Goal: Transaction & Acquisition: Purchase product/service

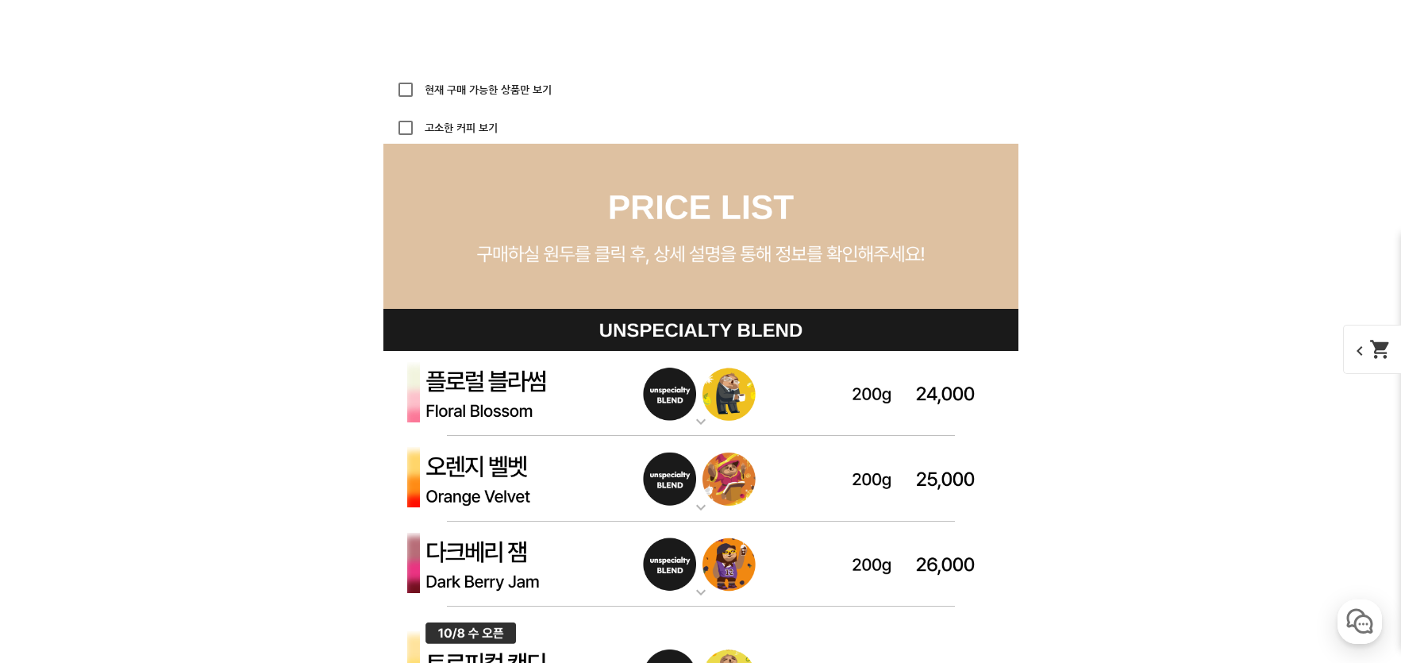
scroll to position [4841, 0]
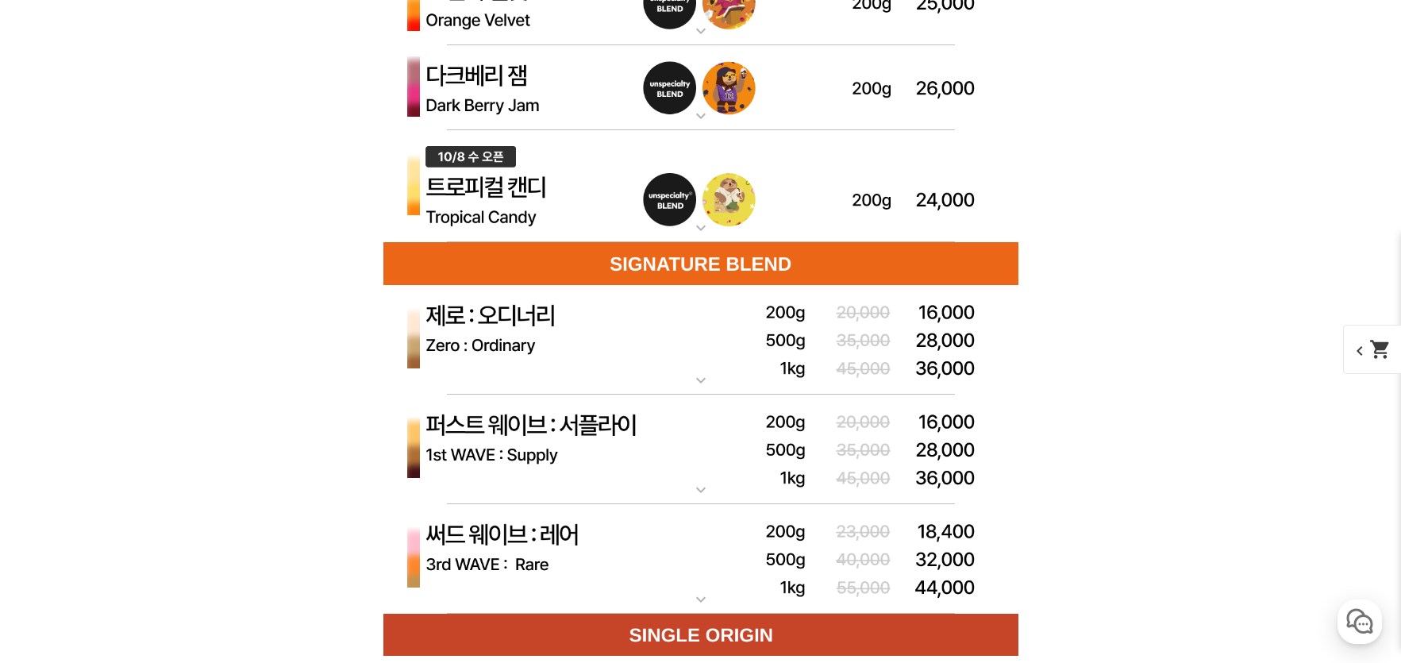
click at [475, 225] on img at bounding box center [700, 186] width 635 height 113
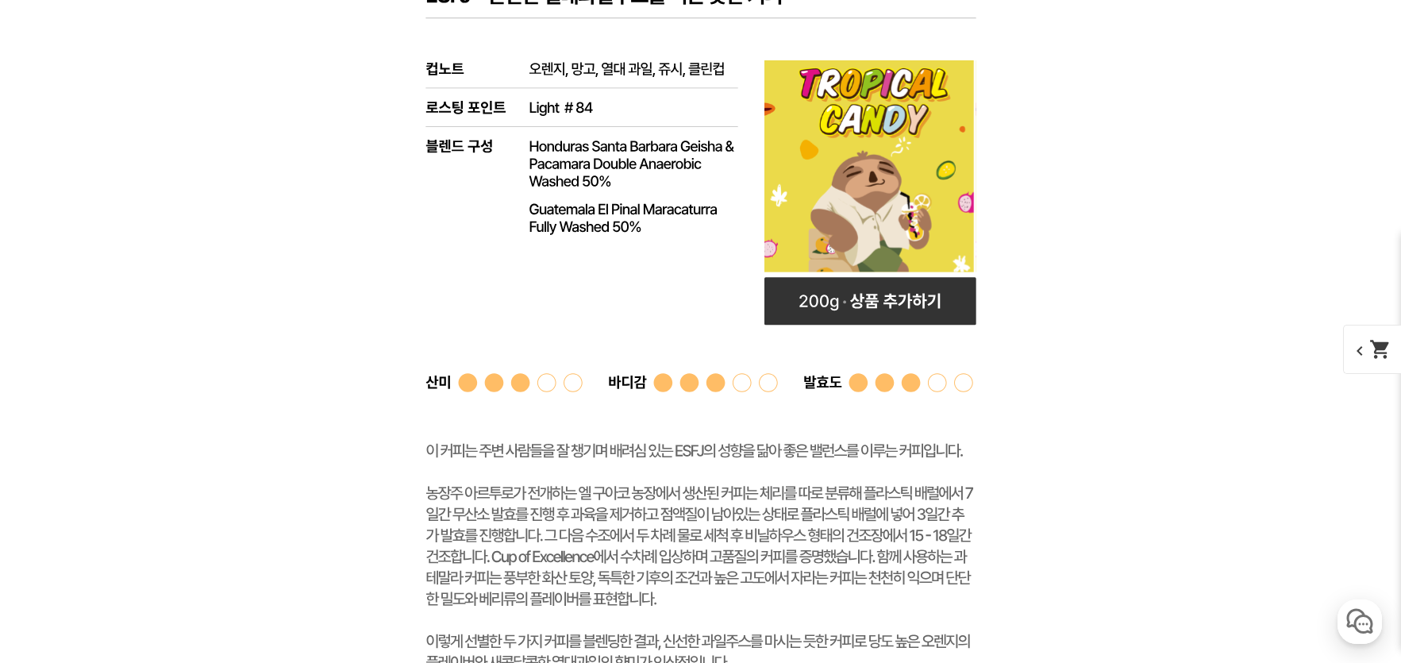
scroll to position [5159, 0]
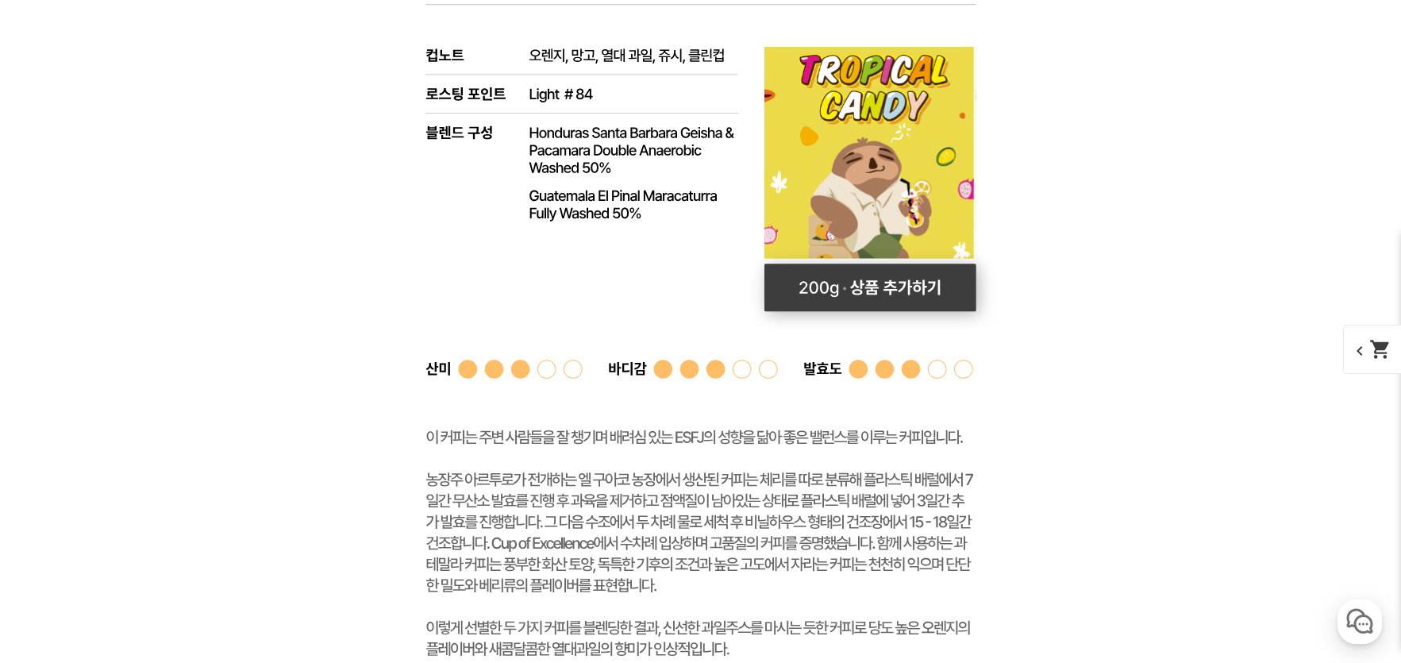
click at [824, 290] on rect at bounding box center [869, 288] width 212 height 48
select select "[10.8 오픈] 트로피컬 캔디 (언스페셜티 블렌드)"
select select "200g"
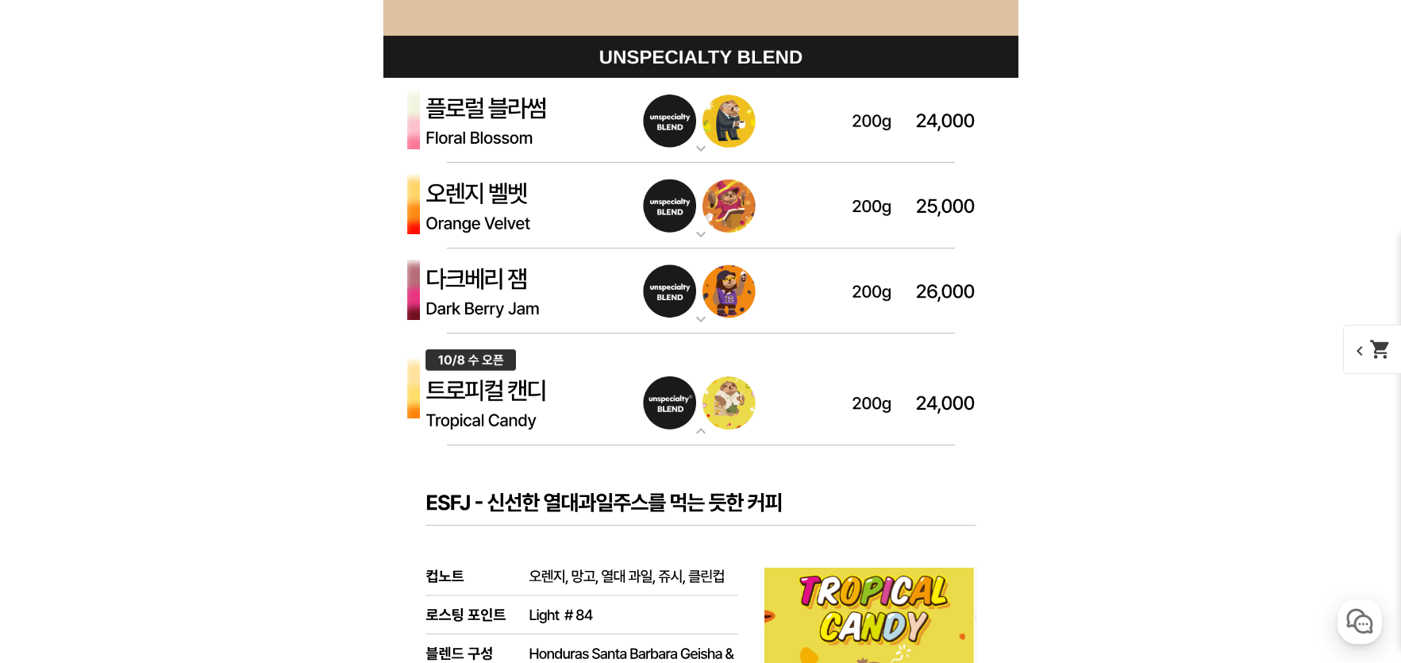
scroll to position [4524, 0]
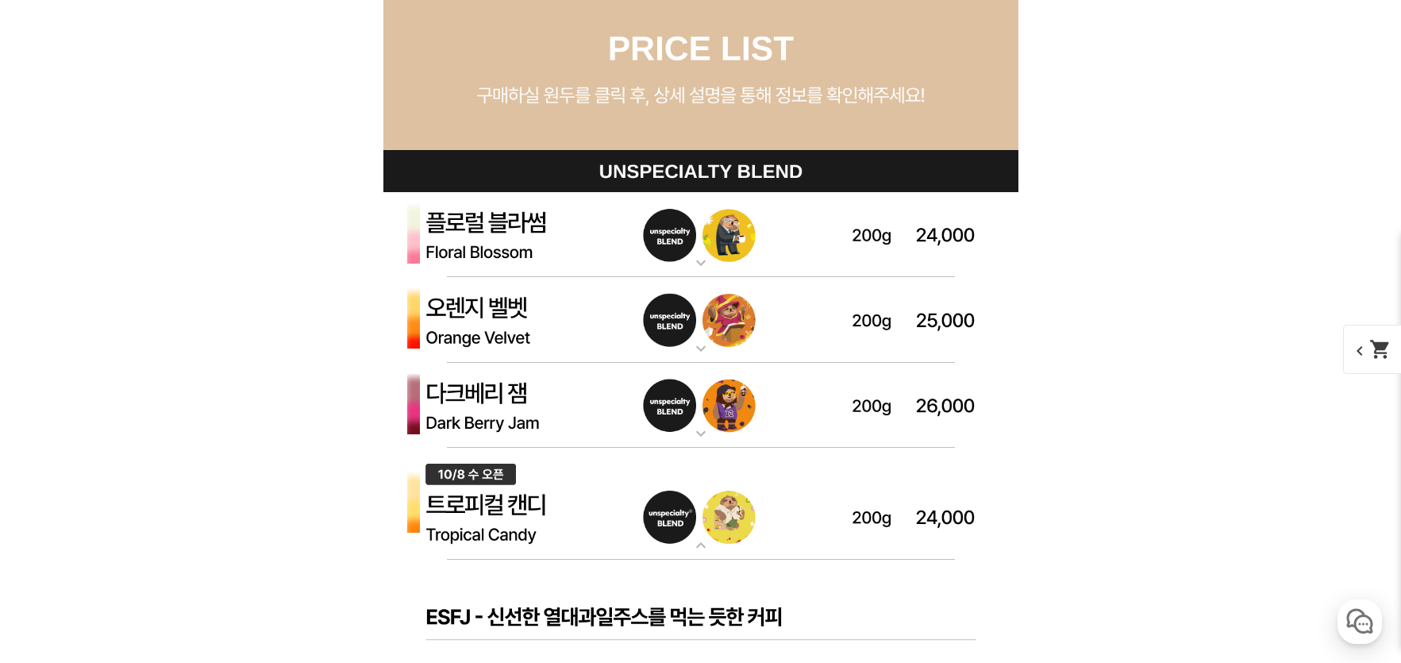
click at [1367, 351] on span "chevron_left shopping_cart" at bounding box center [1384, 349] width 82 height 49
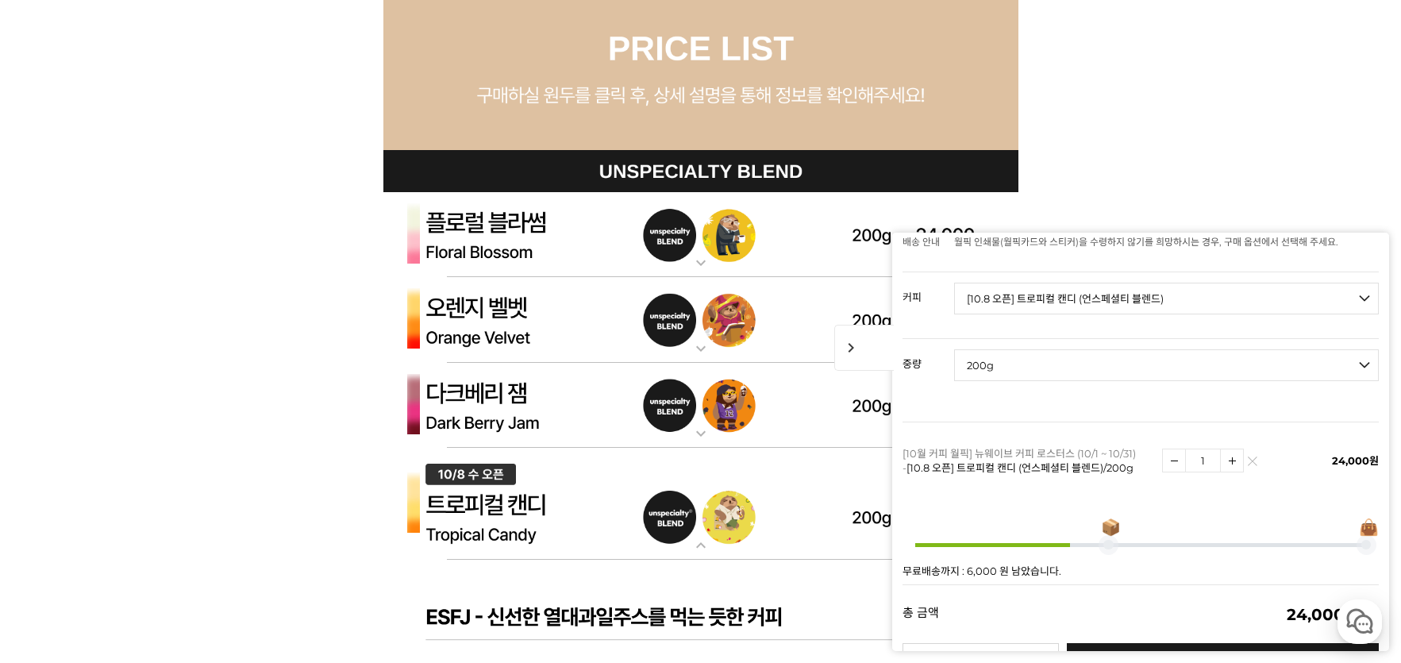
scroll to position [159, 0]
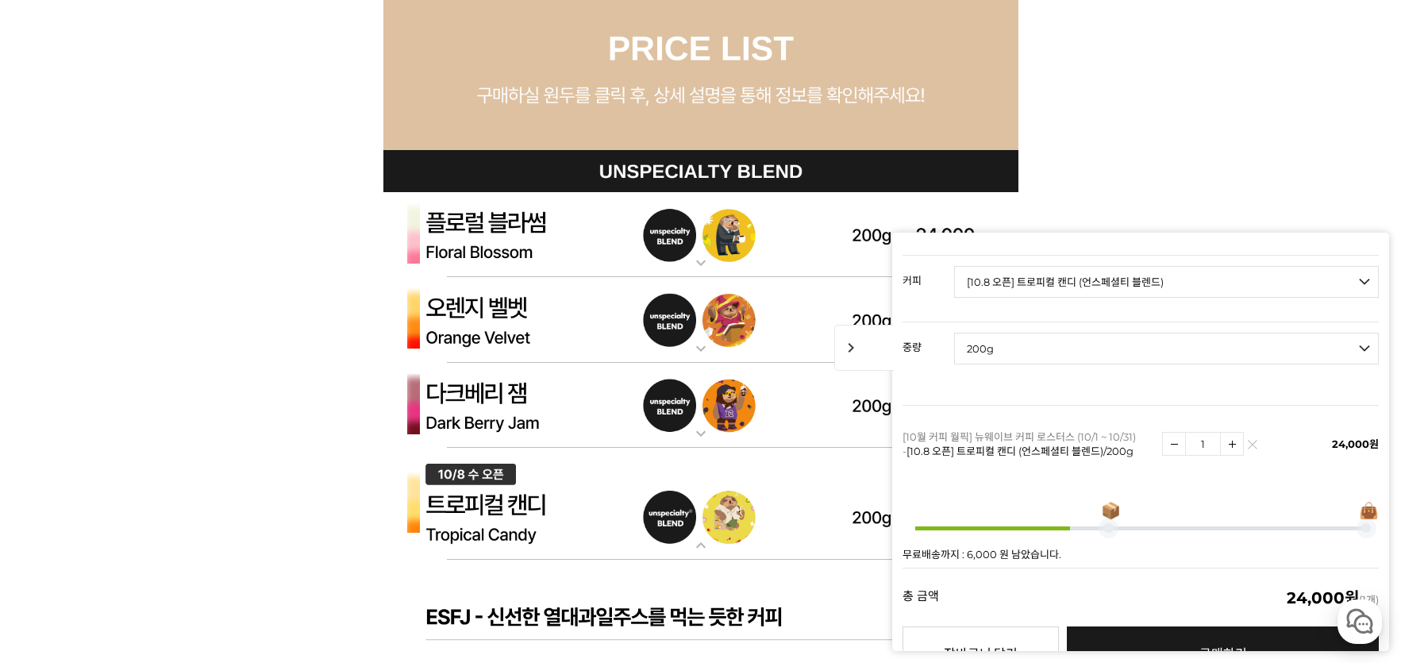
click at [1248, 440] on link at bounding box center [1253, 445] width 10 height 10
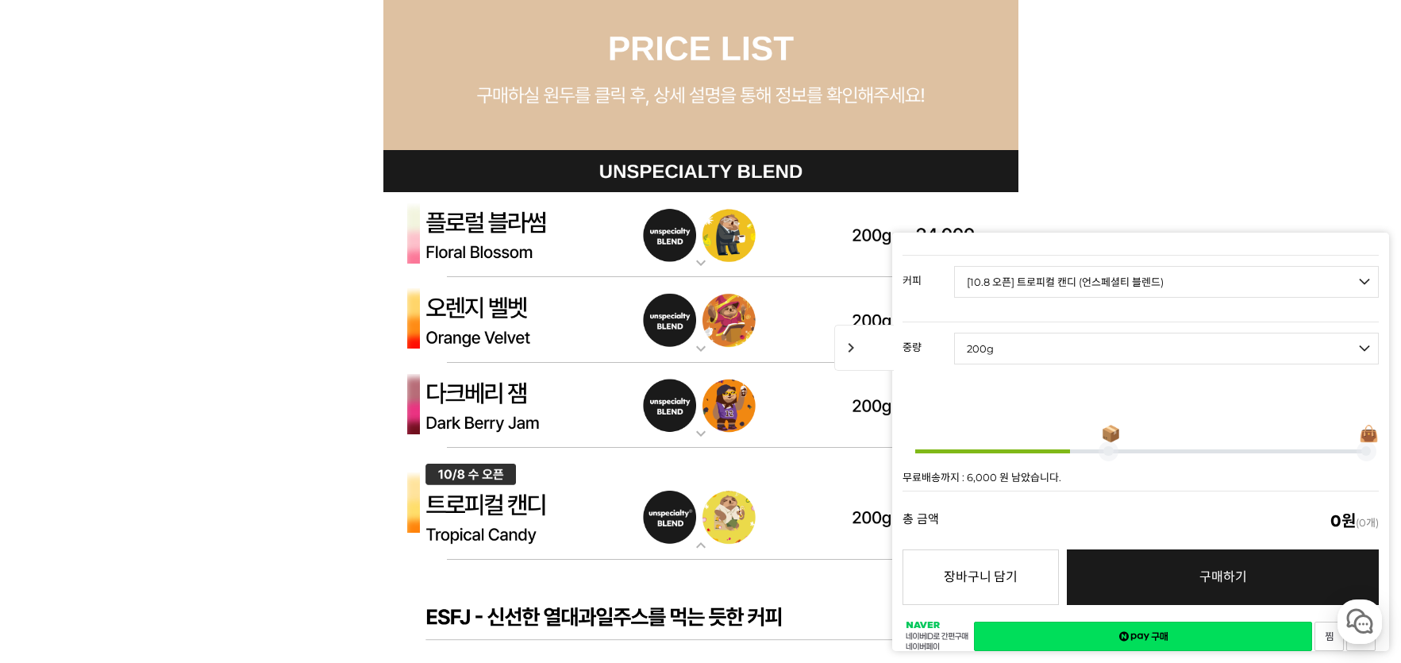
scroll to position [127, 0]
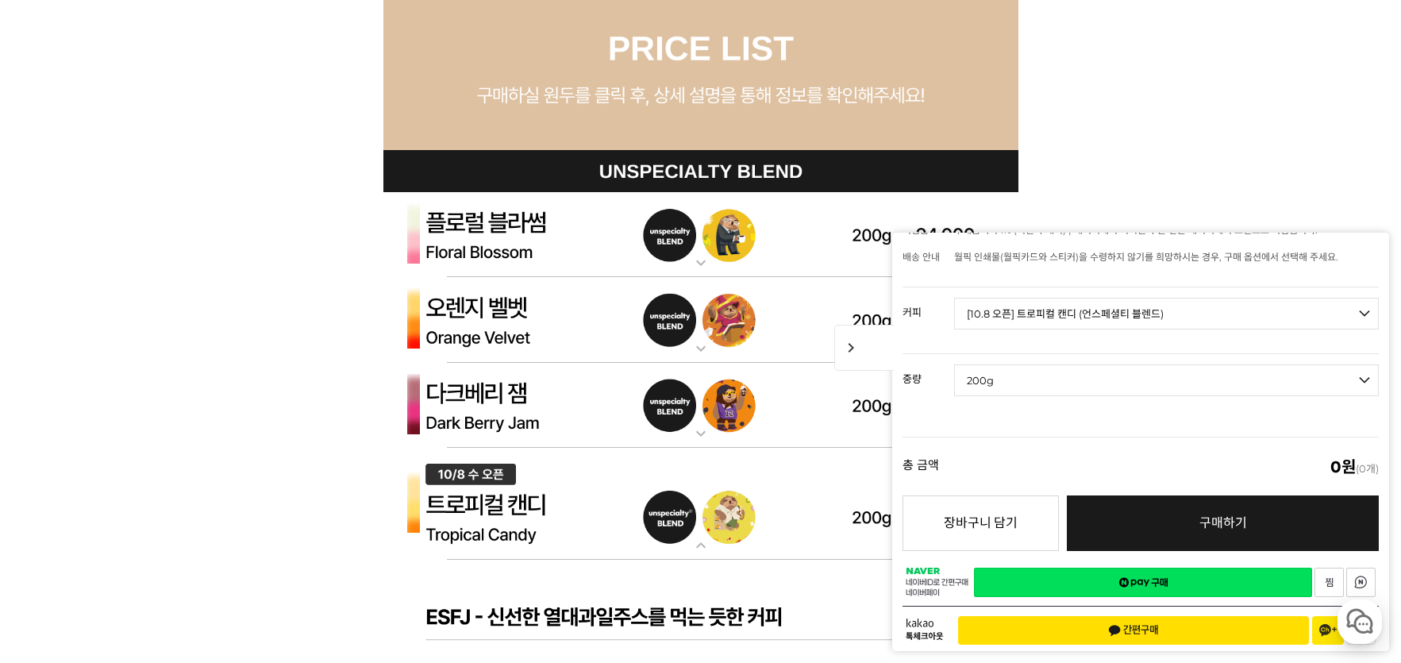
drag, startPoint x: 1190, startPoint y: 133, endPoint x: 1180, endPoint y: 160, distance: 29.4
click at [1190, 133] on div "뒤로가기 현재 위치 홈 커피 월픽 상품 상세 정보 이전 리스트 1번째 리스트 2번째 리스트 3번째 리스트 다음 리스트" at bounding box center [700, 487] width 1401 height 9735
click at [864, 350] on span "chevron_right" at bounding box center [864, 348] width 60 height 46
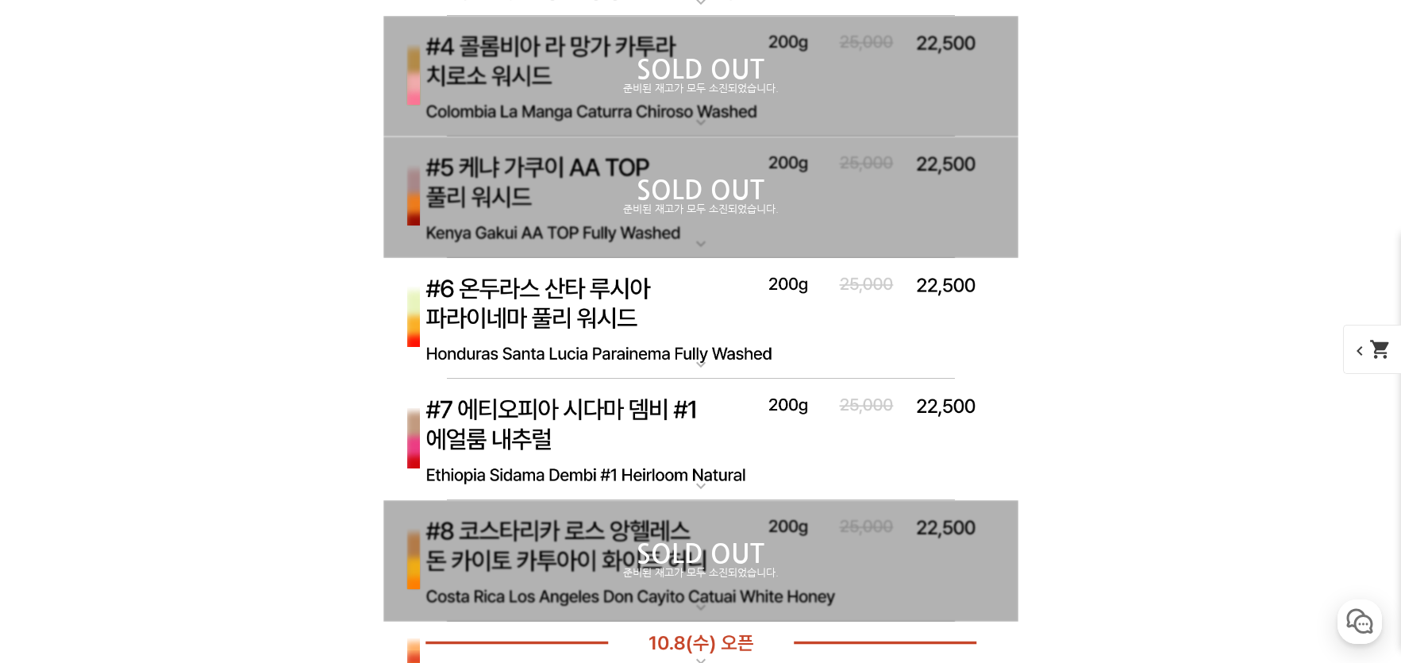
scroll to position [6587, 0]
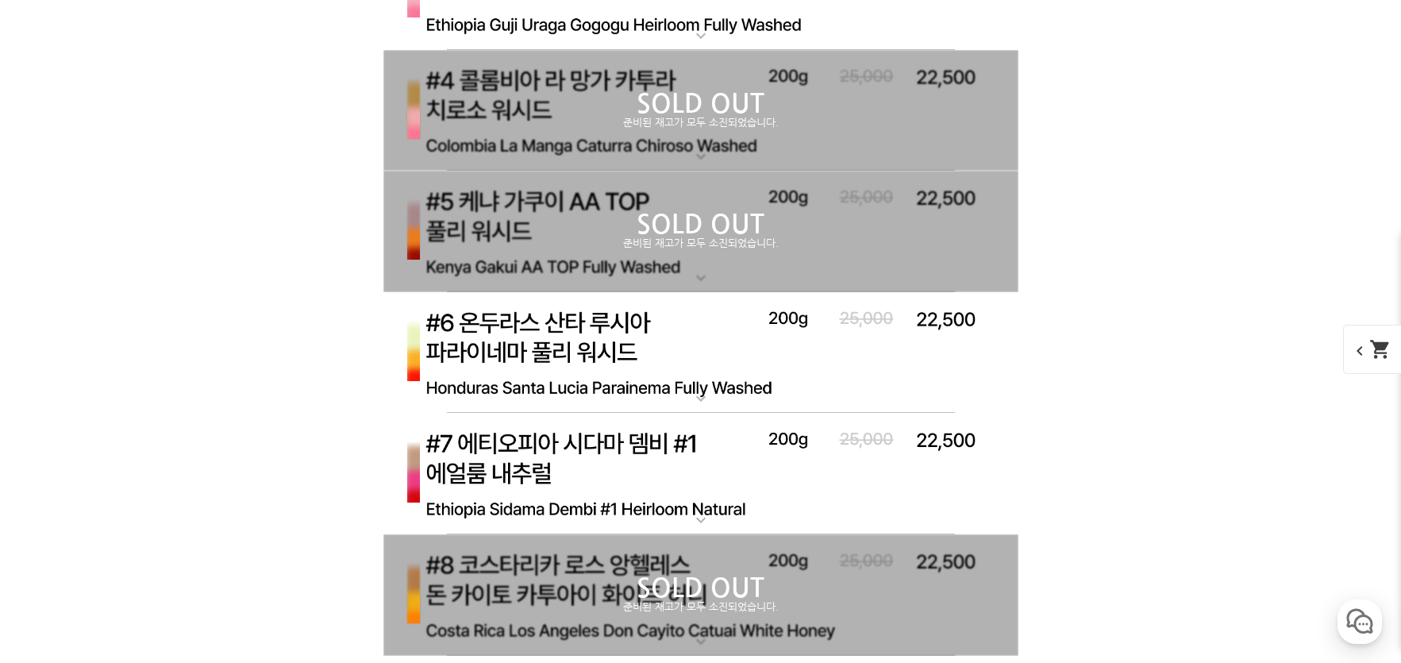
click at [495, 264] on div "SOLD OUT 준비된 재고가 모두 소진되었습니다." at bounding box center [700, 231] width 635 height 121
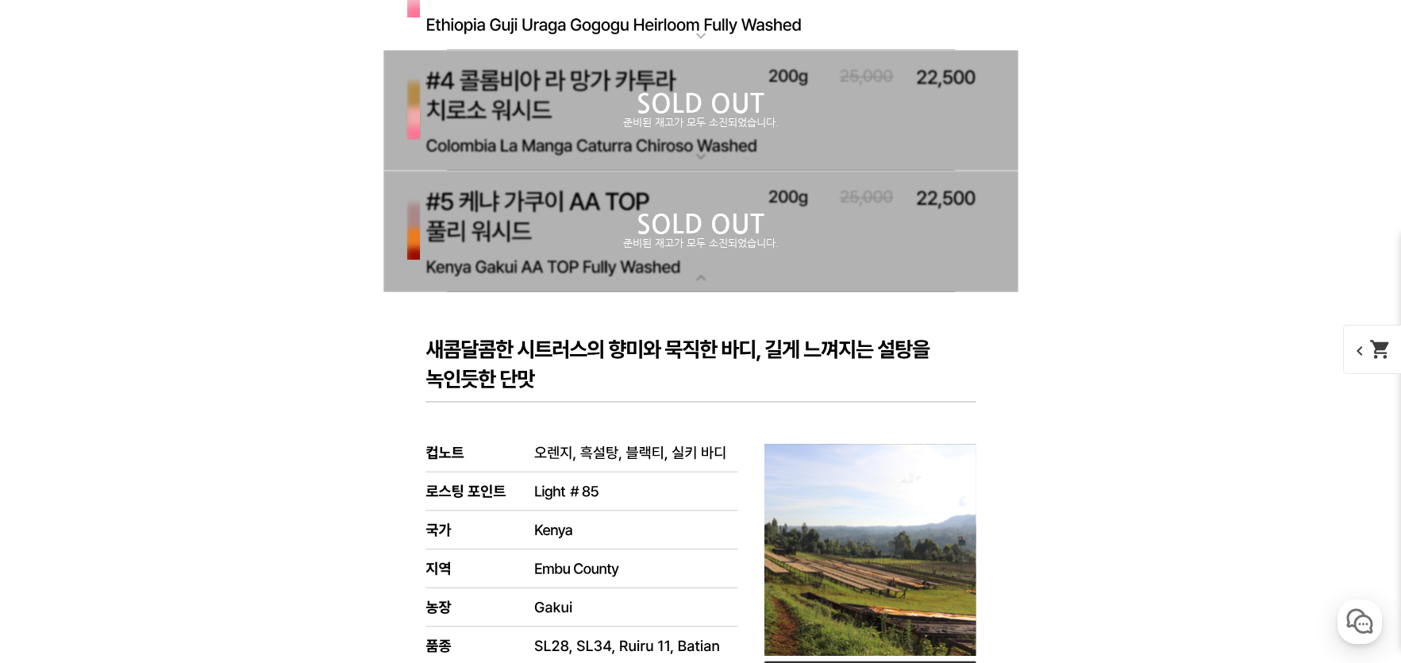
click at [495, 264] on div "SOLD OUT 준비된 재고가 모두 소진되었습니다." at bounding box center [700, 231] width 635 height 121
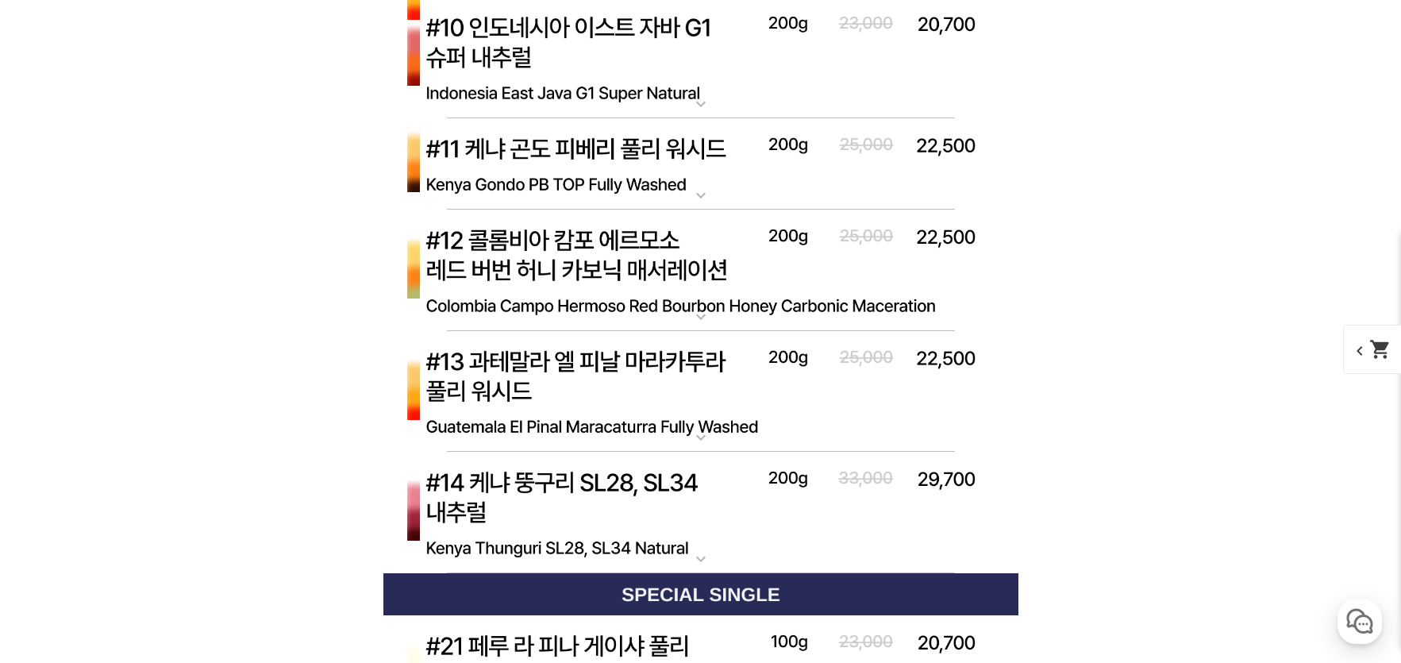
scroll to position [7301, 0]
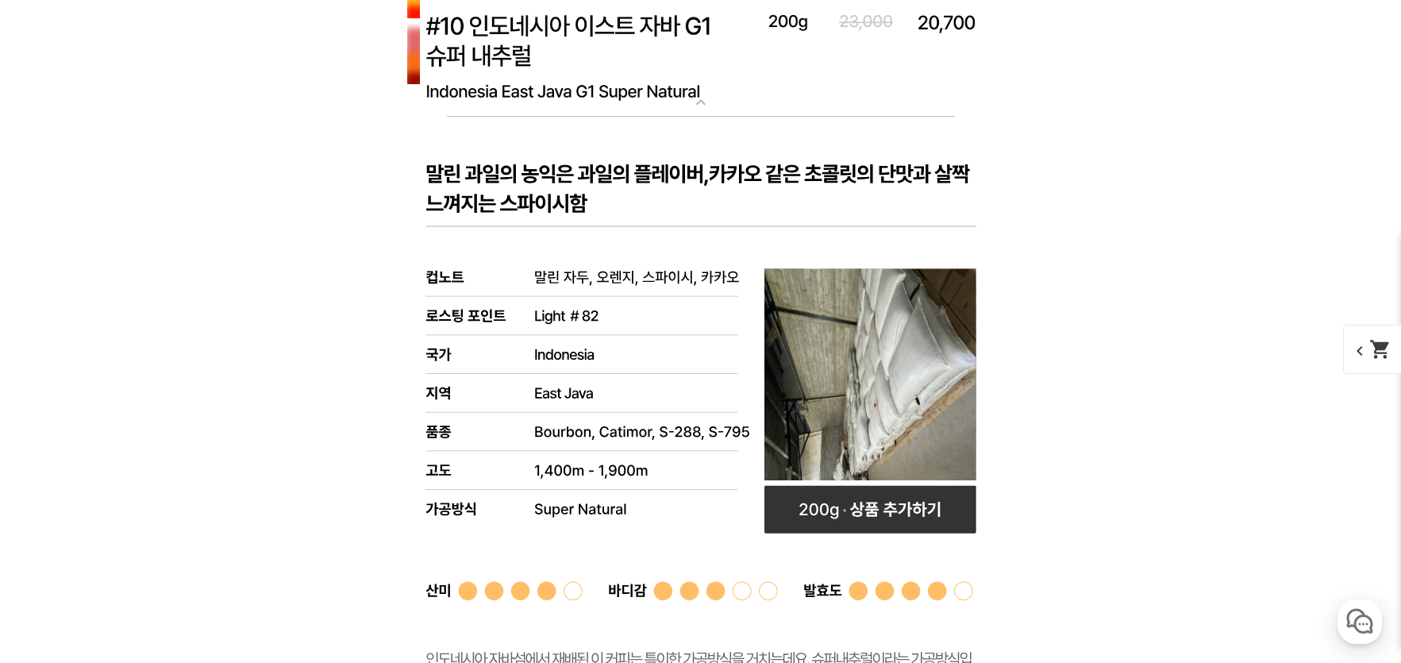
click at [529, 117] on img at bounding box center [700, 56] width 635 height 122
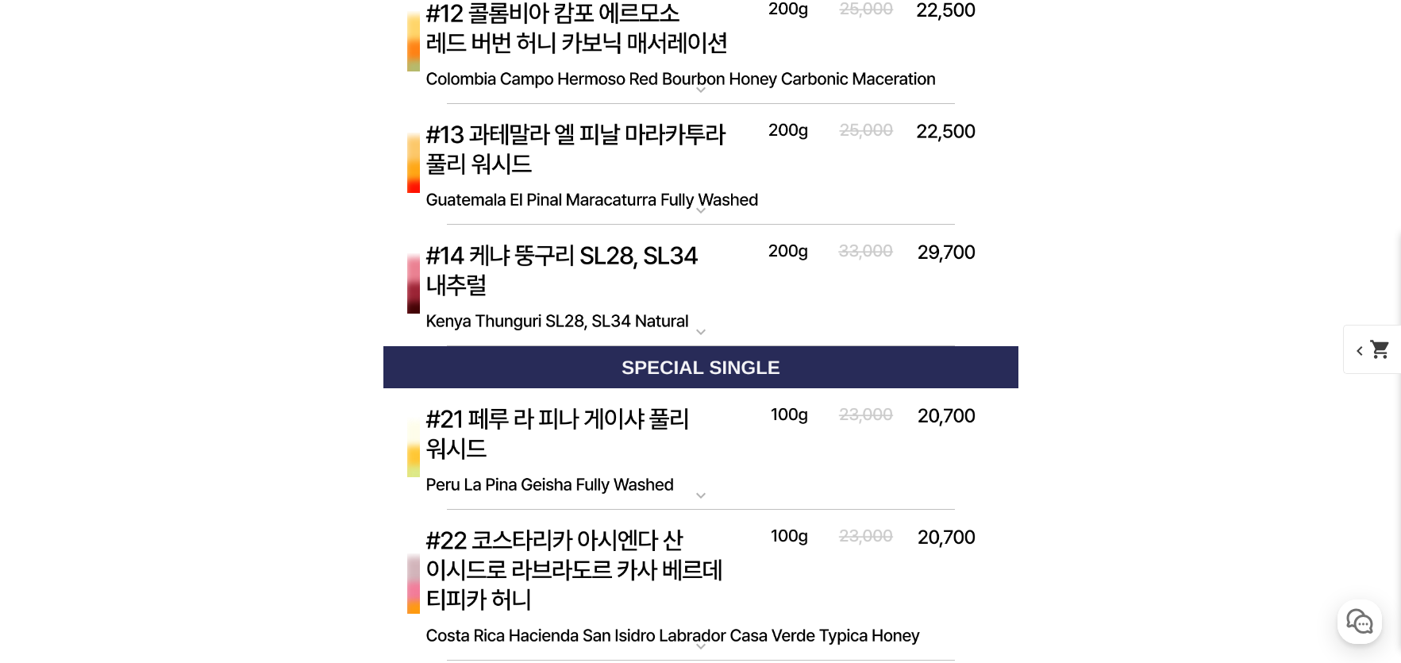
scroll to position [7540, 0]
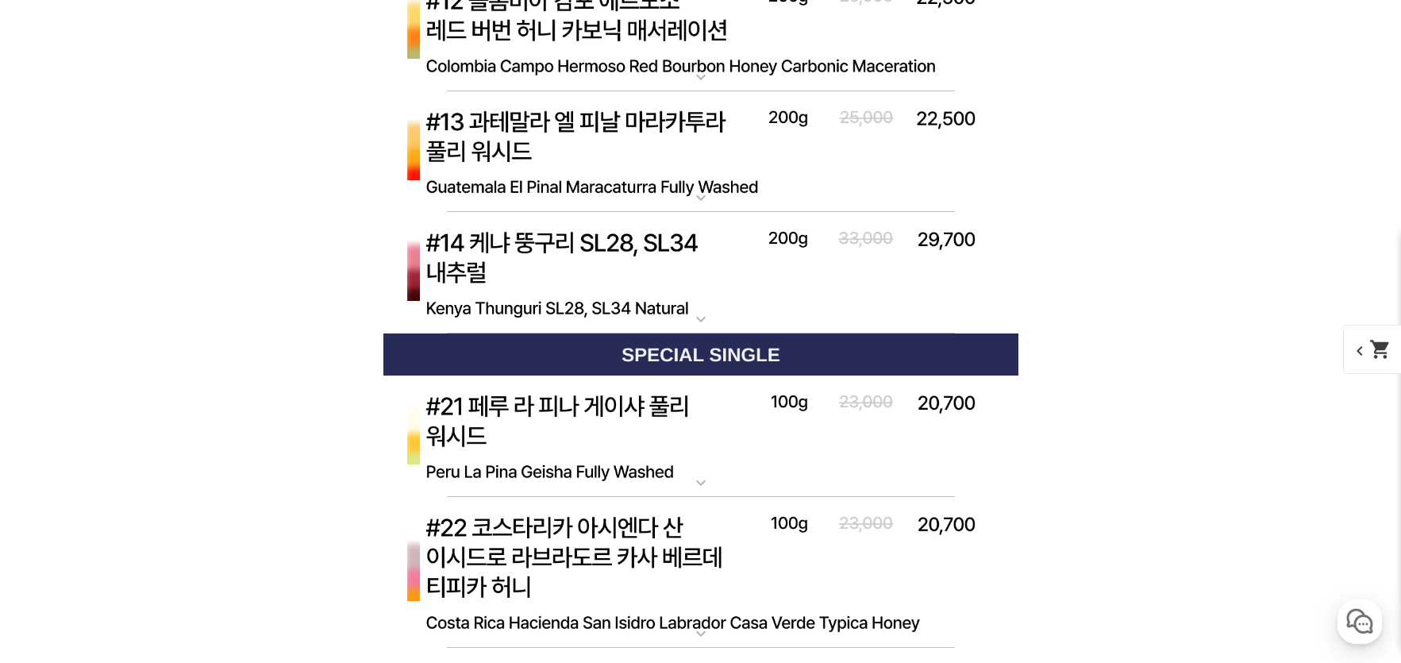
click at [569, 92] on img at bounding box center [700, 31] width 635 height 122
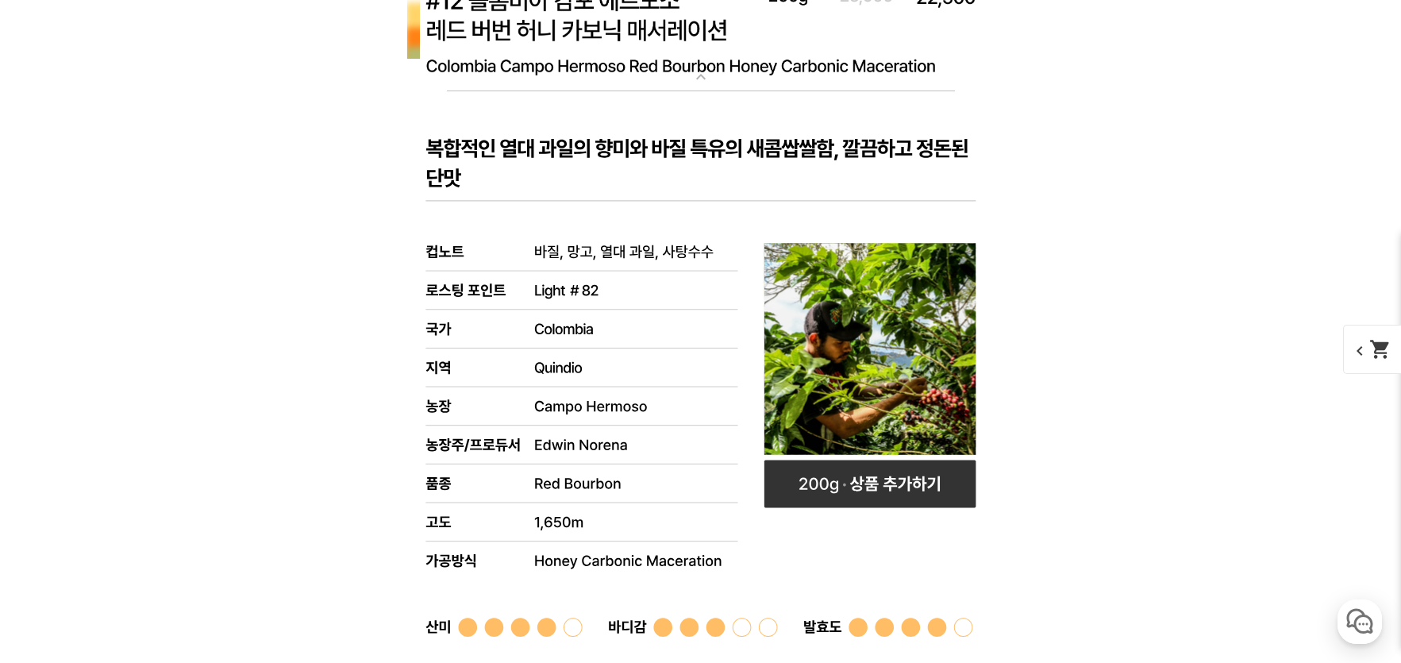
click at [569, 92] on img at bounding box center [700, 31] width 635 height 122
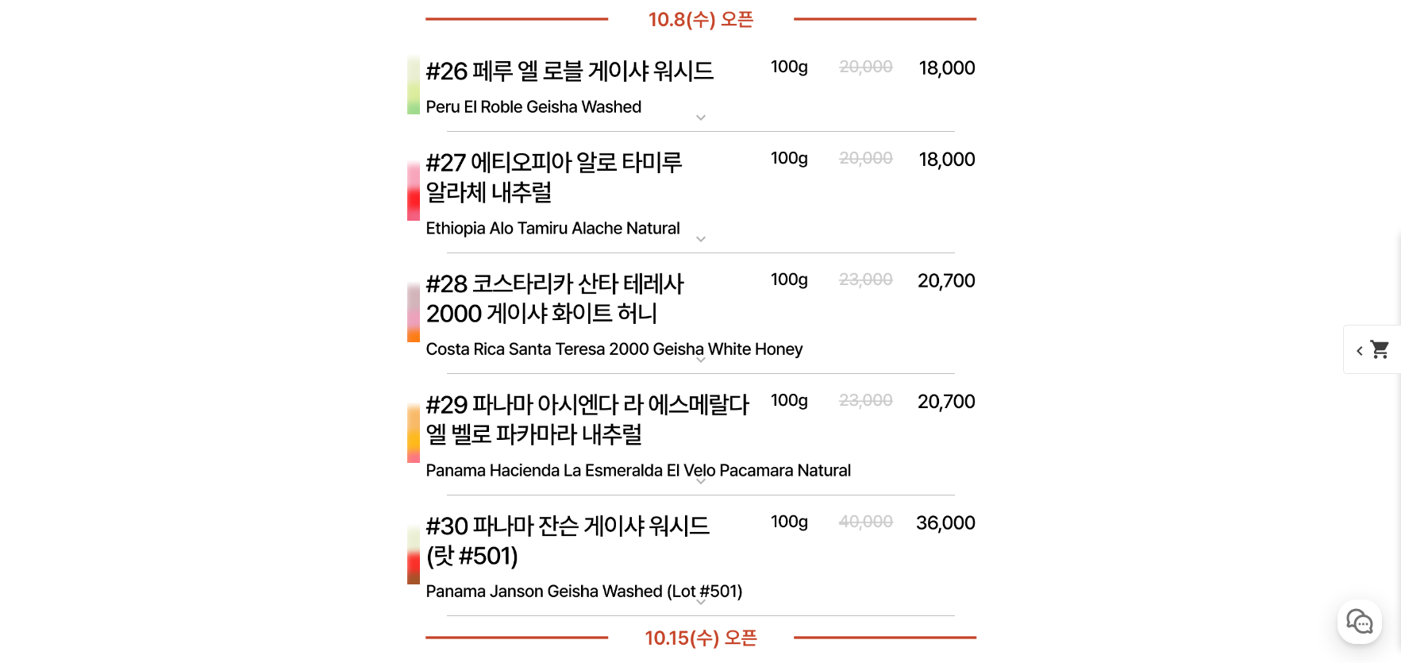
scroll to position [8571, 0]
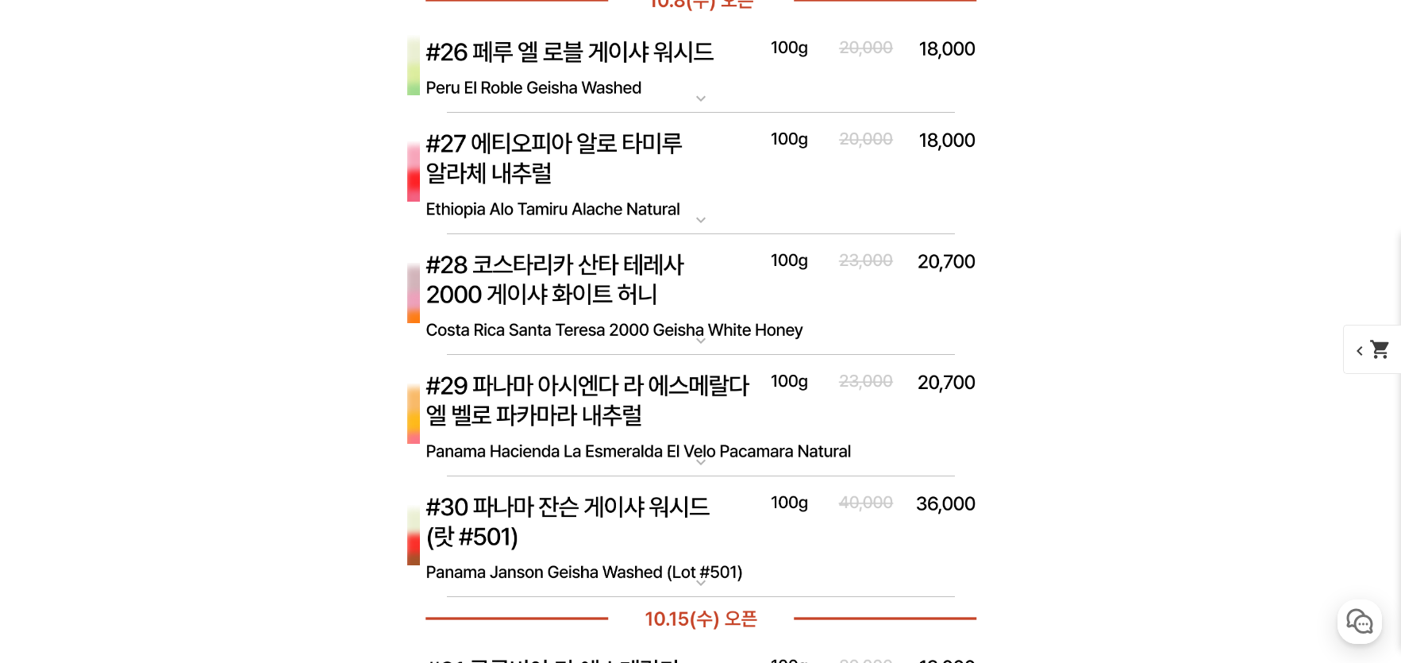
click at [541, 235] on img at bounding box center [700, 174] width 635 height 122
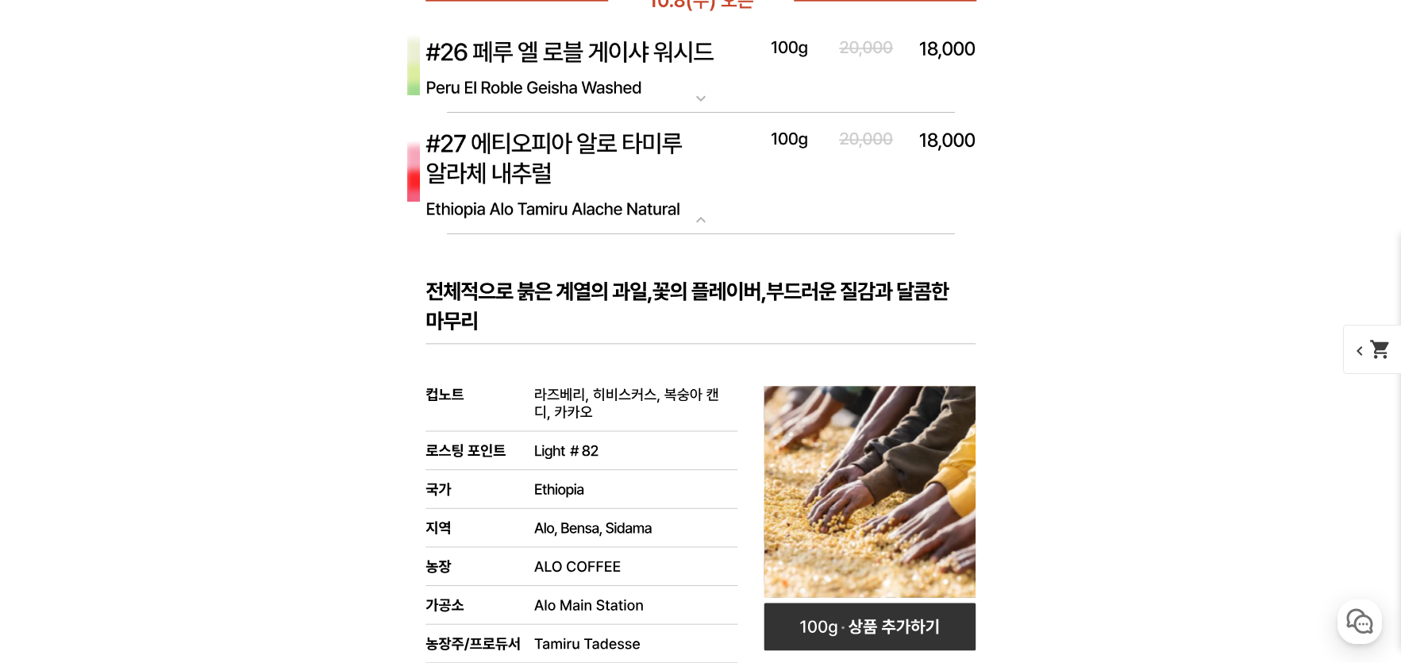
click at [542, 235] on img at bounding box center [700, 174] width 635 height 122
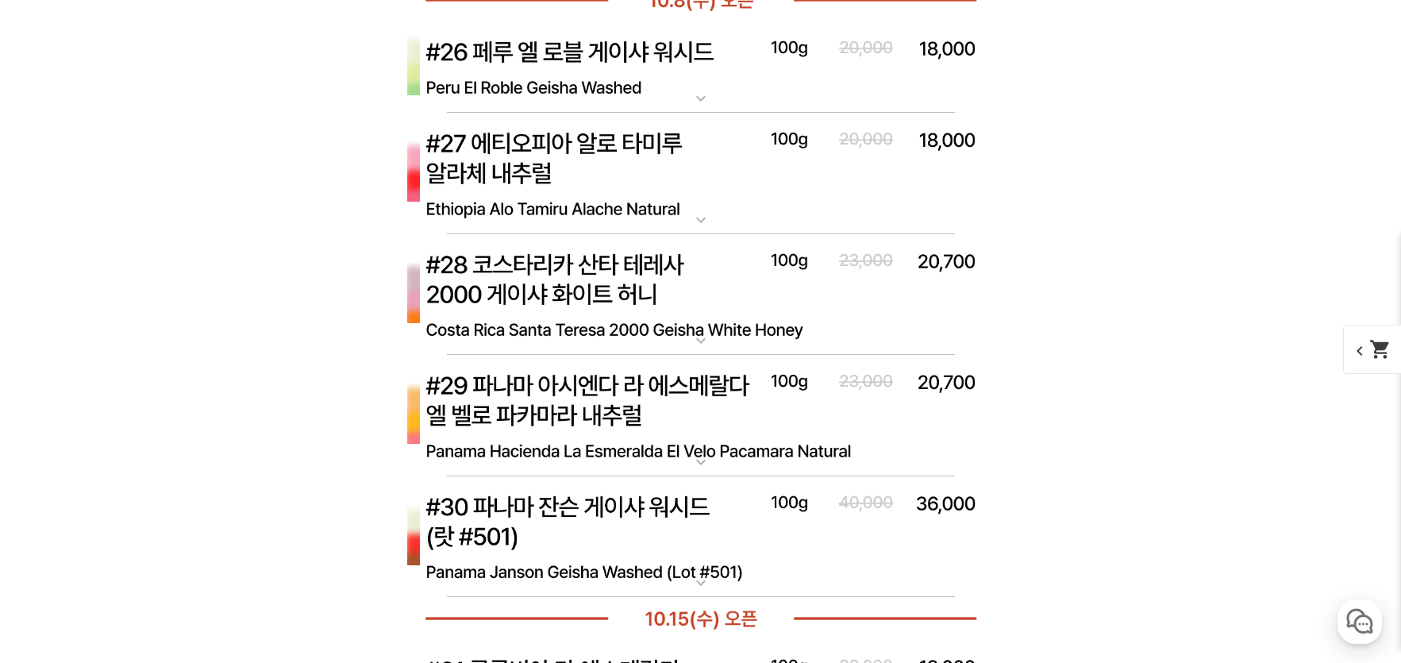
click at [542, 235] on img at bounding box center [700, 174] width 635 height 122
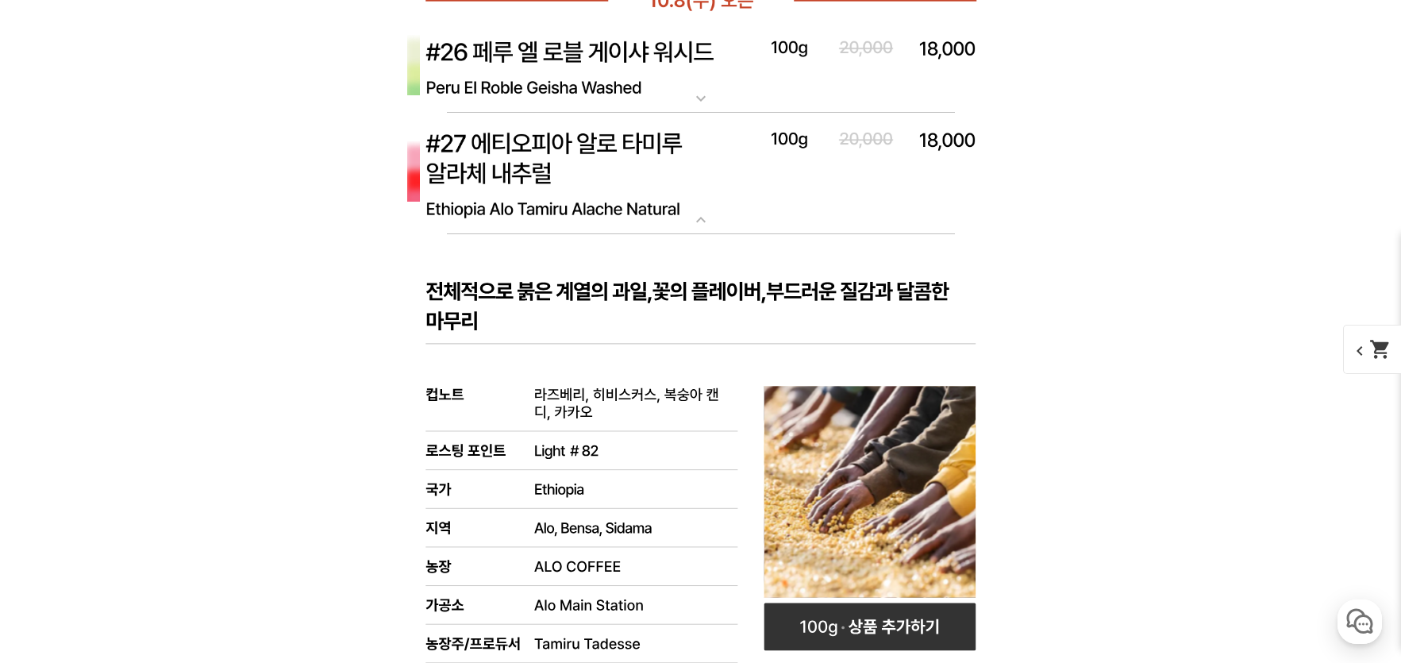
click at [542, 235] on img at bounding box center [700, 174] width 635 height 122
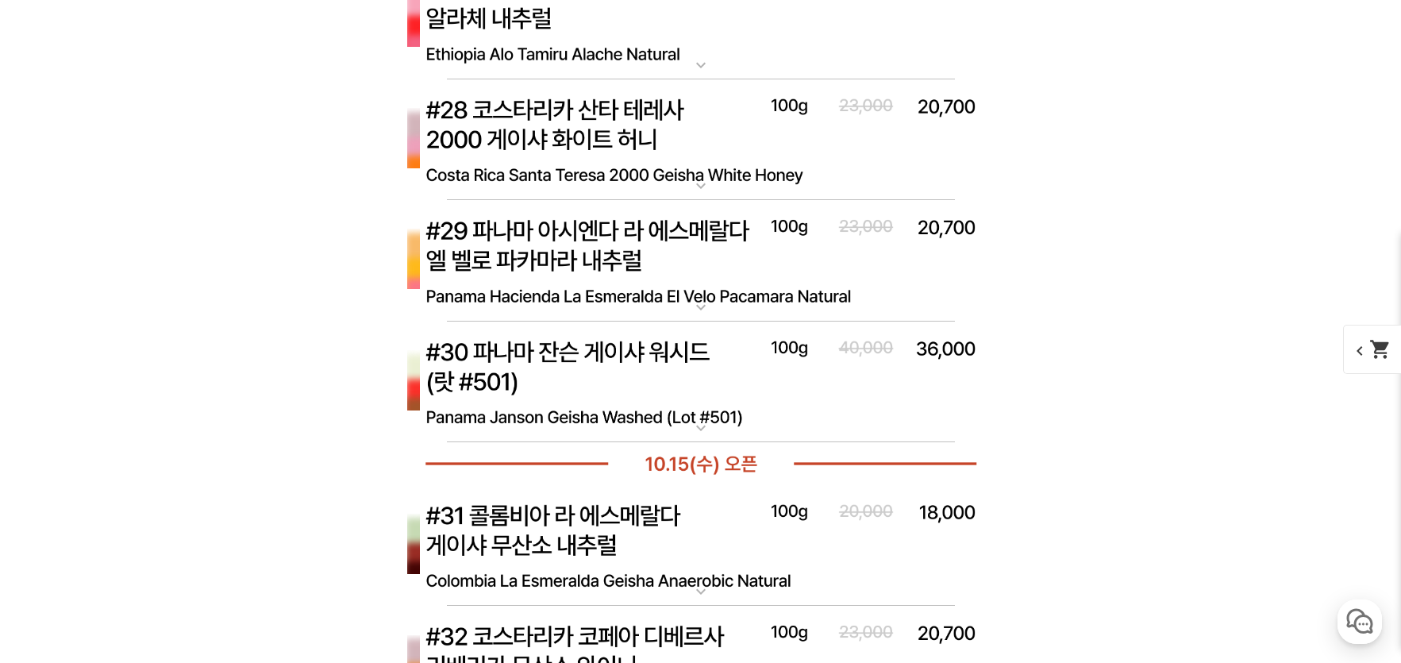
scroll to position [8730, 0]
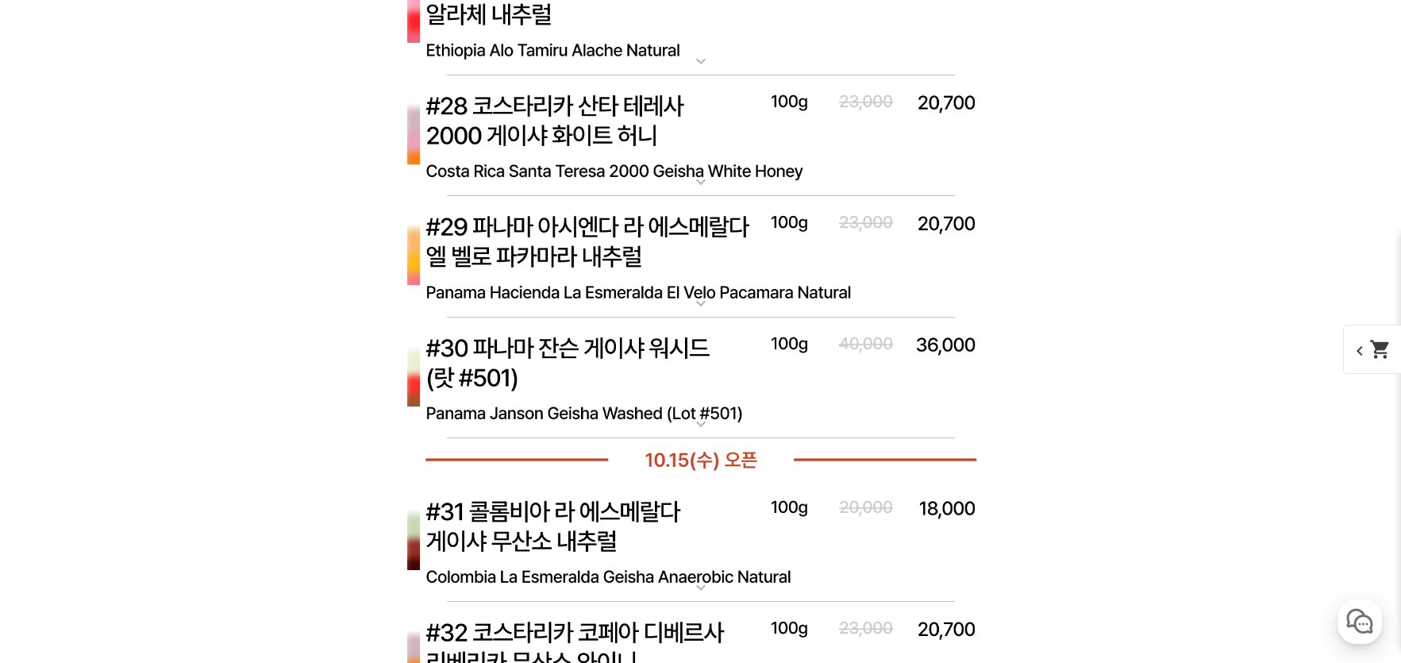
click at [592, 318] on img at bounding box center [700, 257] width 635 height 122
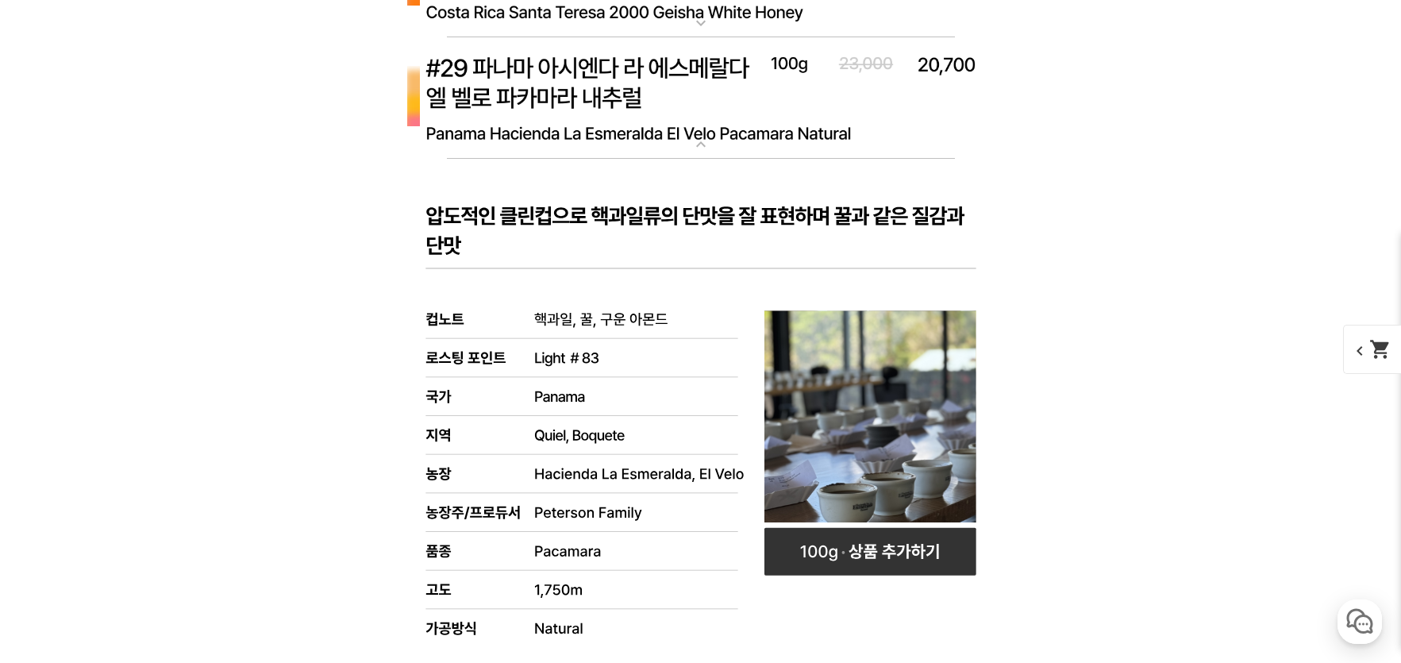
scroll to position [8968, 0]
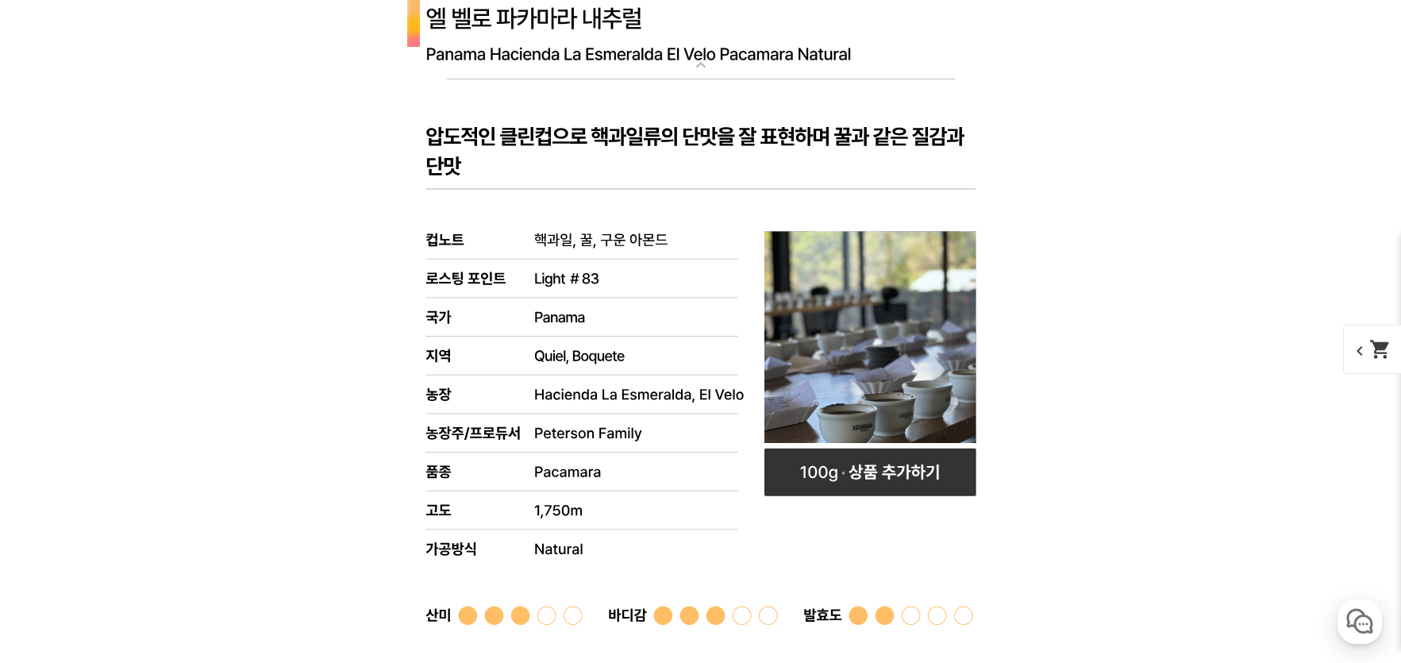
click at [573, 80] on img at bounding box center [700, 19] width 635 height 122
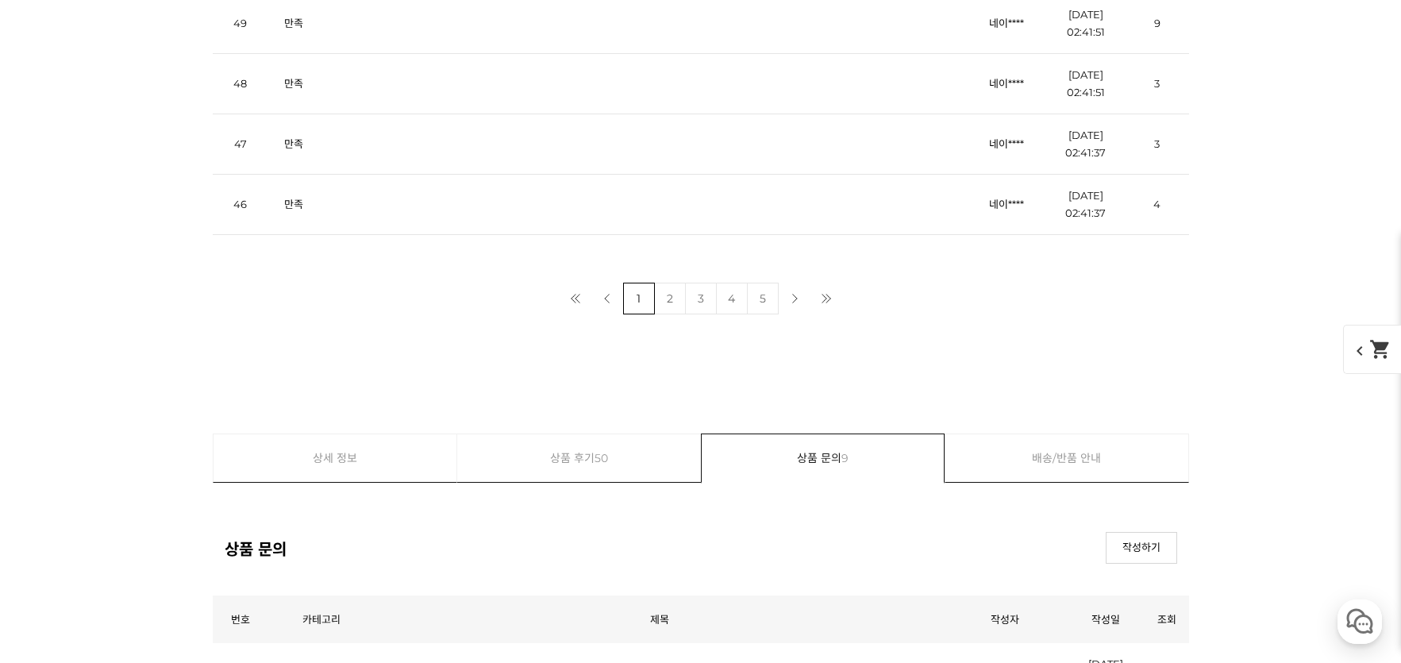
scroll to position [22857, 0]
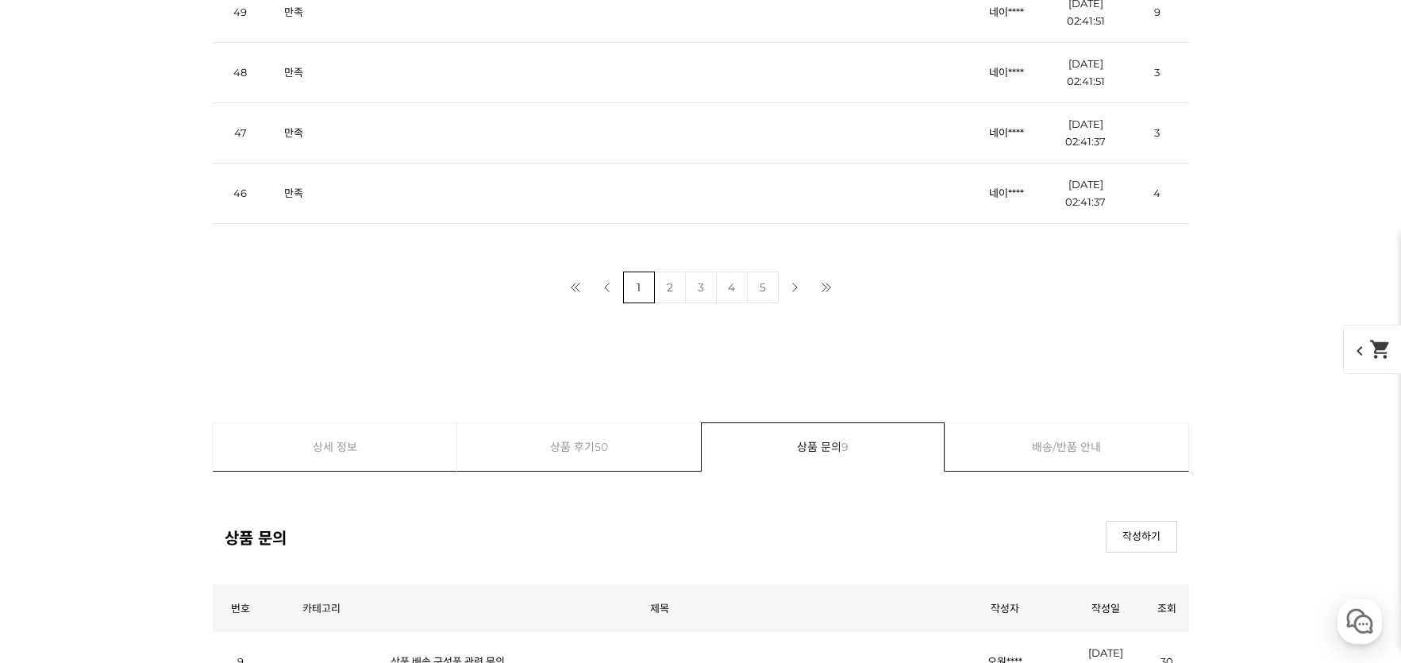
scroll to position [4524, 0]
